Goal: Book appointment/travel/reservation

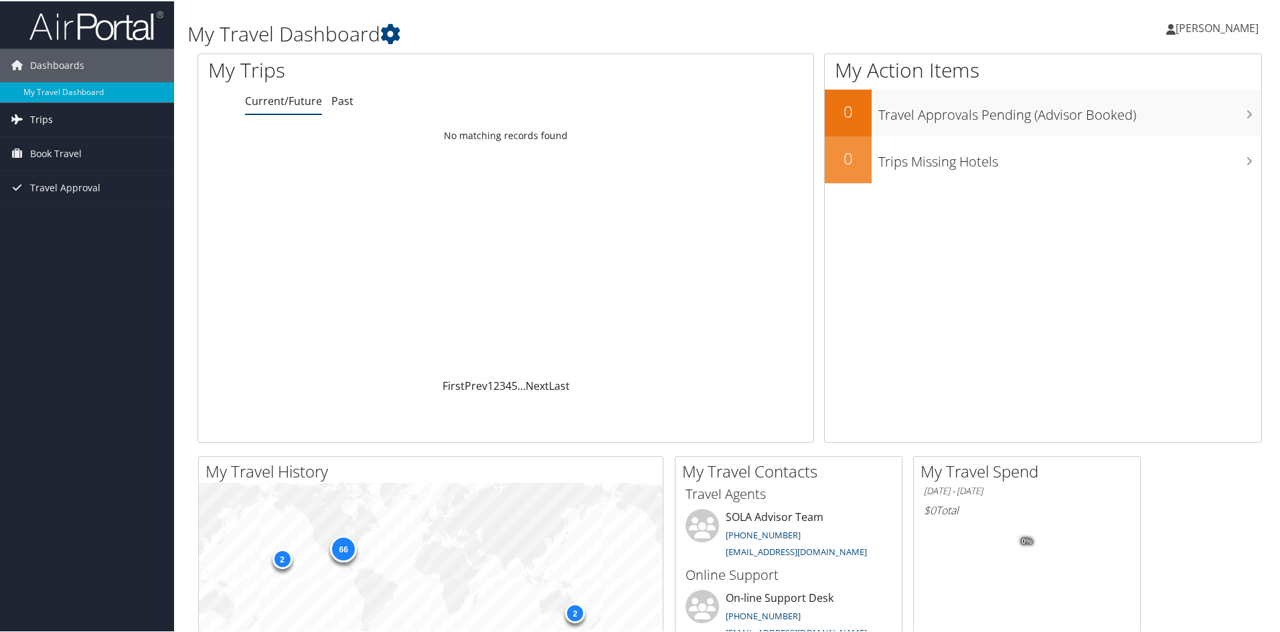
click at [44, 116] on span "Trips" at bounding box center [41, 118] width 23 height 33
click at [48, 213] on span "Book Travel" at bounding box center [56, 212] width 52 height 33
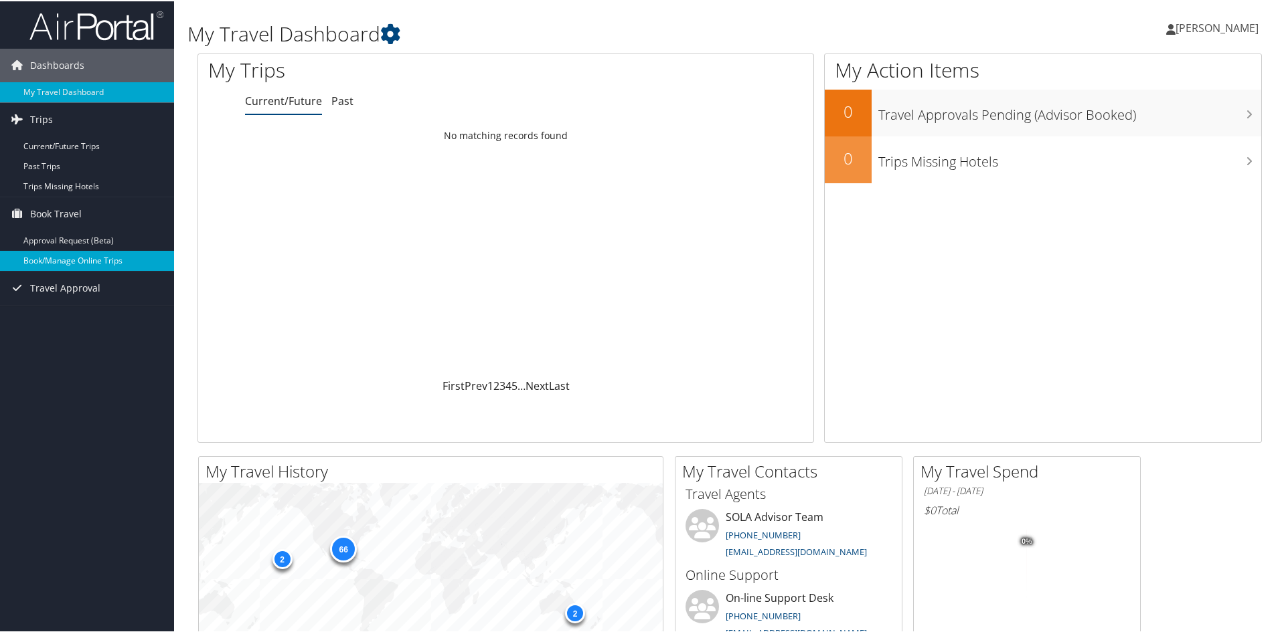
click at [55, 260] on link "Book/Manage Online Trips" at bounding box center [87, 260] width 174 height 20
click at [83, 259] on link "Book/Manage Online Trips" at bounding box center [87, 260] width 174 height 20
